Goal: Use online tool/utility: Use online tool/utility

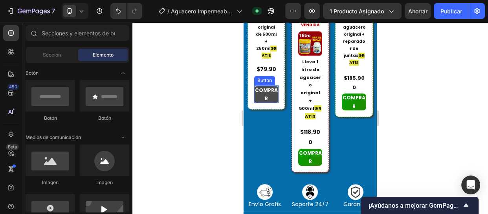
scroll to position [321, 0]
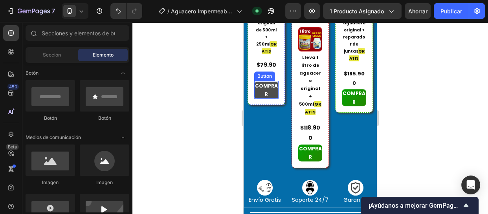
click at [271, 99] on p "COMPRAR" at bounding box center [266, 90] width 24 height 17
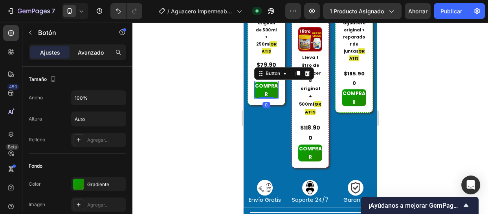
click at [80, 48] on p "Avanzado" at bounding box center [91, 52] width 26 height 8
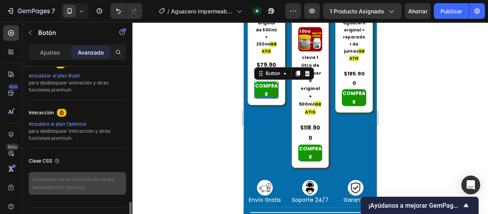
scroll to position [375, 0]
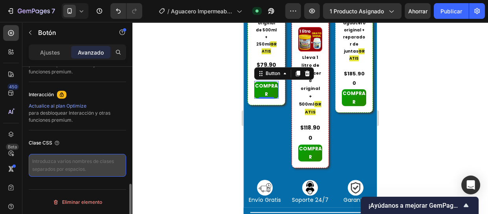
click at [73, 167] on textarea at bounding box center [77, 165] width 97 height 23
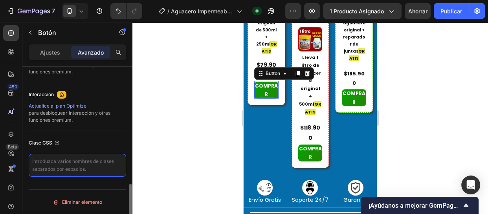
paste textarea "_rsi-cod-form-is-gempage _rsi-cod-form-gempages-button-overwrite"
type textarea "_rsi-cod-form-is-gempage _rsi-cod-form-gempages-button-overwrite"
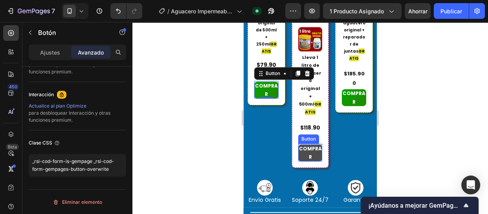
click at [309, 147] on p "COMPRAR" at bounding box center [310, 153] width 24 height 17
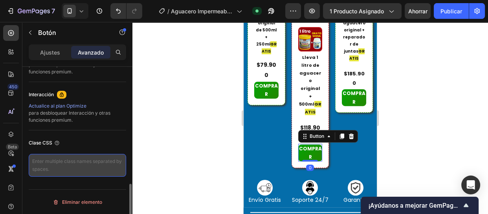
click at [94, 169] on textarea at bounding box center [77, 165] width 97 height 23
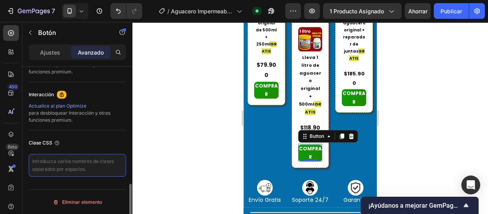
paste textarea "_rsi-cod-form-is-gempage _rsi-cod-form-gempages-button-overwrite"
type textarea "_rsi-cod-form-is-gempage _rsi-cod-form-gempages-button-overwrite"
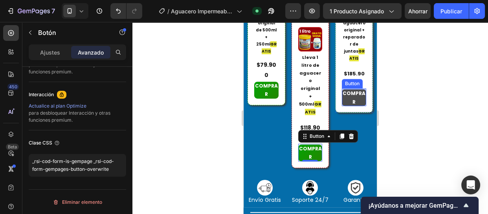
click at [355, 106] on p "COMPRAR" at bounding box center [354, 97] width 24 height 17
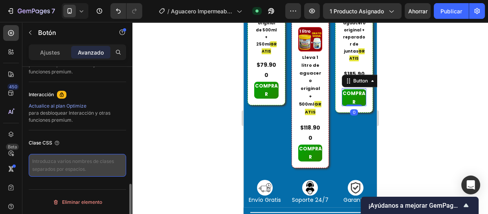
click at [75, 170] on textarea at bounding box center [77, 165] width 97 height 23
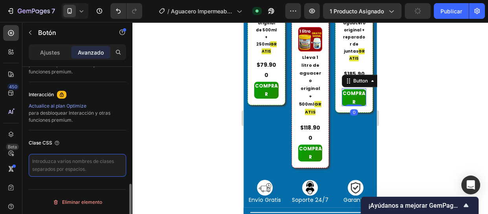
type textarea "_rsi-cod-form-is-gempage _rsi-cod-form-gempages-button-overwrite"
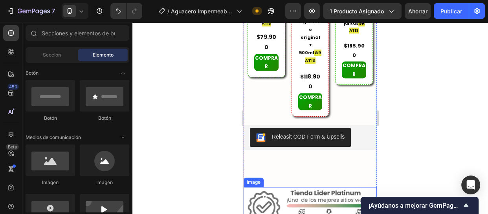
scroll to position [3675, 0]
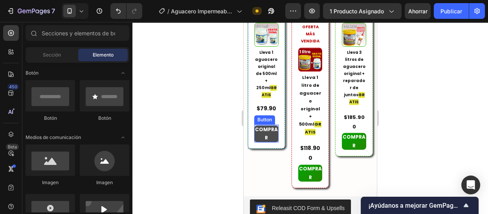
click at [266, 125] on p "COMPRAR" at bounding box center [266, 133] width 24 height 17
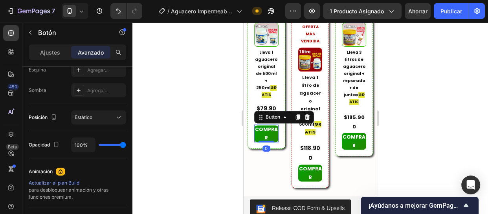
scroll to position [357, 0]
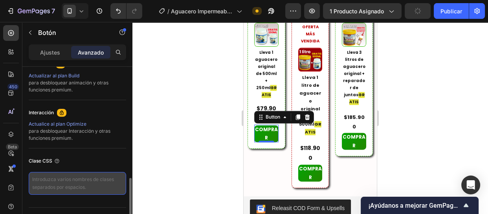
click at [83, 185] on textarea at bounding box center [77, 183] width 97 height 23
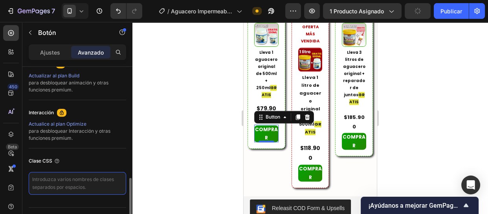
type textarea "_rsi-cod-form-is-gempage _rsi-cod-form-gempages-button-overwrite"
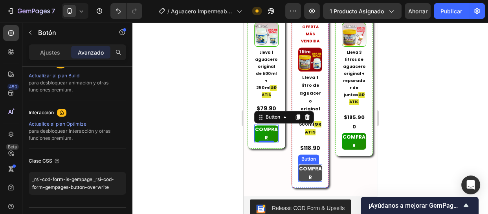
click at [316, 165] on p "COMPRAR" at bounding box center [310, 173] width 24 height 17
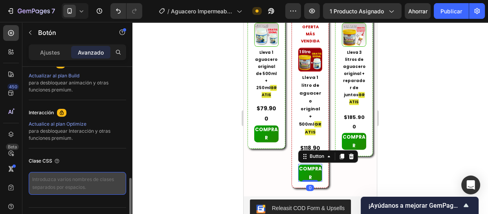
click at [83, 185] on textarea at bounding box center [77, 183] width 97 height 23
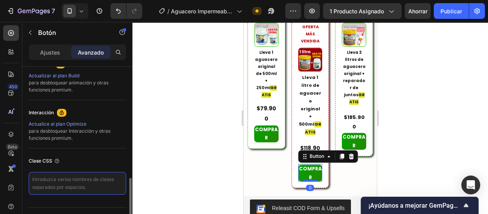
paste textarea "_rsi-cod-form-is-gempage _rsi-cod-form-gempages-button-overwrite"
type textarea "_rsi-cod-form-is-gempage _rsi-cod-form-gempages-button-overwrite"
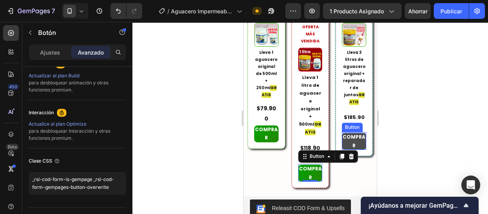
click at [356, 133] on p "COMPRAR" at bounding box center [354, 141] width 24 height 17
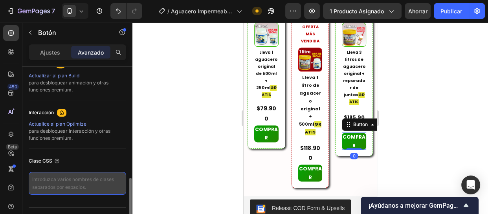
click at [82, 178] on textarea at bounding box center [77, 183] width 97 height 23
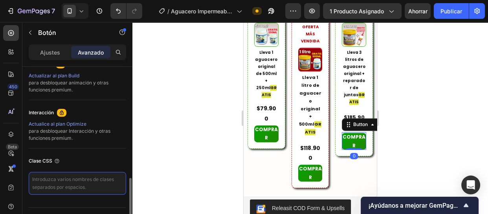
paste textarea "_rsi-cod-form-is-gempage _rsi-cod-form-gempages-button-overwrite"
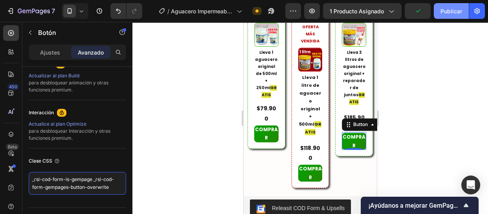
type textarea "_rsi-cod-form-is-gempage _rsi-cod-form-gempages-button-overwrite"
click at [446, 13] on font "Publicar" at bounding box center [452, 11] width 22 height 7
